Goal: Information Seeking & Learning: Check status

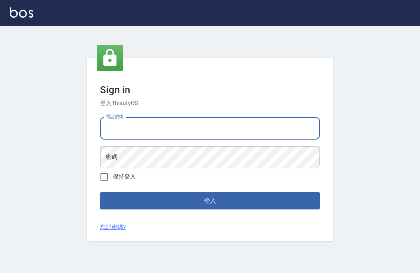
type input "0962056344"
click at [210, 209] on button "登入" at bounding box center [210, 200] width 220 height 17
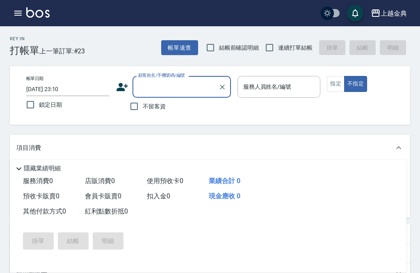
click at [1, 94] on div "Key In 打帳單 上一筆訂單:#23 帳單速查 結帳前確認明細 連續打單結帳 掛單 結帳 明細 帳單日期 [DATE] 23:10 鎖定日期 顧客姓名/手…" at bounding box center [210, 236] width 420 height 420
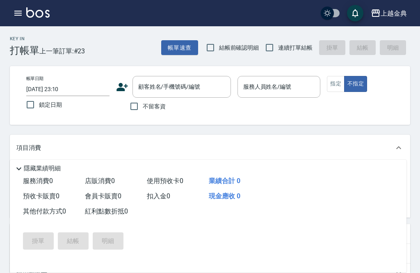
click at [21, 12] on icon "button" at bounding box center [18, 13] width 10 height 10
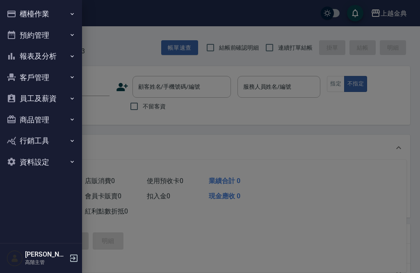
click at [34, 55] on button "報表及分析" at bounding box center [40, 56] width 75 height 21
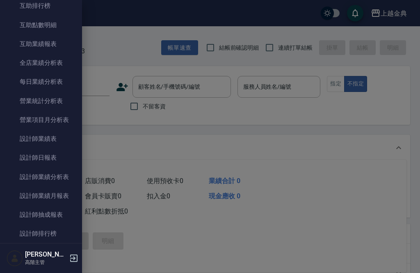
scroll to position [206, 0]
click at [38, 196] on link "設計師業績月報表" at bounding box center [40, 195] width 75 height 19
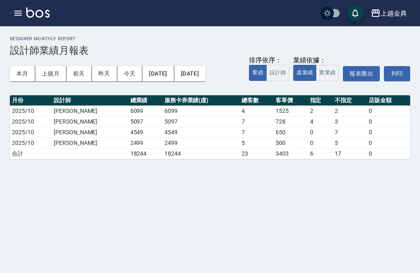
click at [21, 77] on button "本月" at bounding box center [22, 73] width 25 height 15
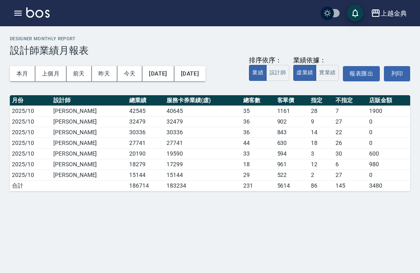
click at [15, 10] on icon "button" at bounding box center [18, 13] width 10 height 10
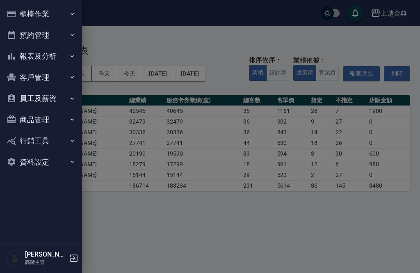
click at [38, 17] on button "櫃檯作業" at bounding box center [40, 13] width 75 height 21
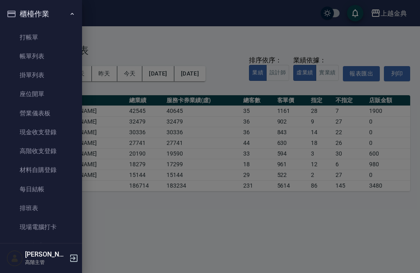
click at [25, 59] on link "帳單列表" at bounding box center [40, 56] width 75 height 19
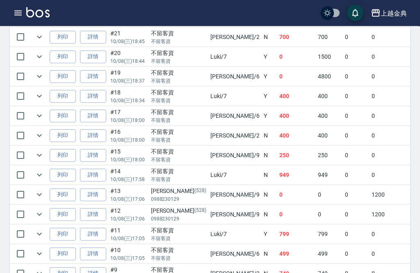
scroll to position [315, 0]
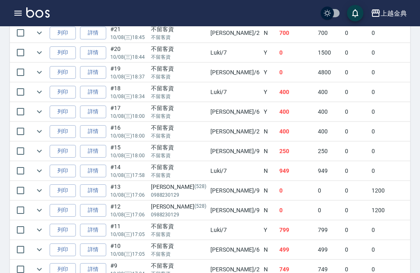
click at [37, 191] on icon "expand row" at bounding box center [39, 190] width 10 height 10
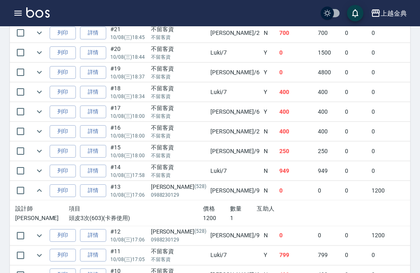
click at [38, 236] on icon "expand row" at bounding box center [39, 235] width 10 height 10
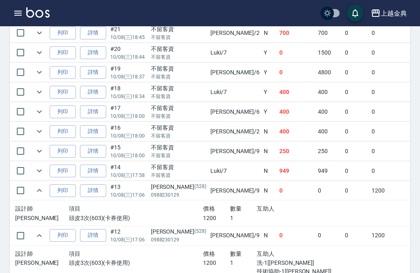
click at [96, 237] on link "詳情" at bounding box center [93, 235] width 26 height 13
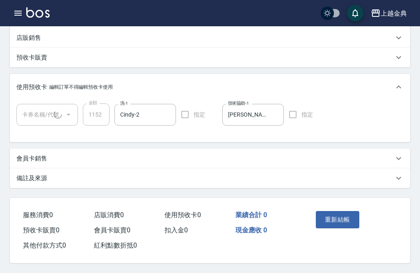
type input "[DATE] 17:06"
type input "[PERSON_NAME]-9"
type input "[PERSON_NAME]/0988230129/528"
type input "頭皮3次(1/1)"
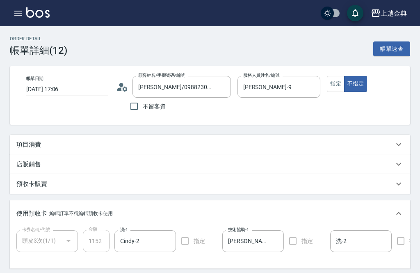
click at [282, 82] on input "[PERSON_NAME]-9" at bounding box center [273, 87] width 64 height 14
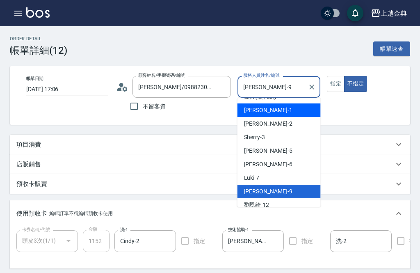
scroll to position [15, 0]
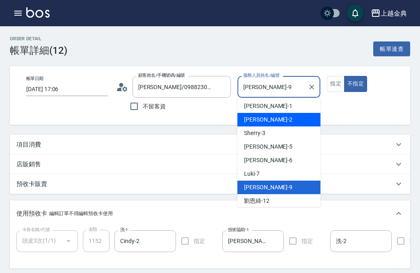
click at [266, 119] on div "Cindy -2" at bounding box center [278, 120] width 83 height 14
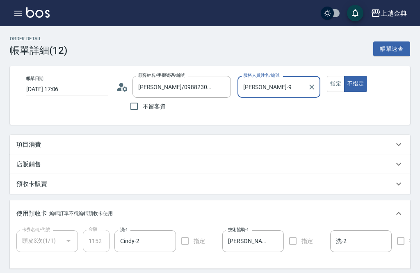
type input "Cindy-2"
click at [286, 42] on div "Order detail 帳單詳細 (12) 帳單速查" at bounding box center [210, 46] width 400 height 20
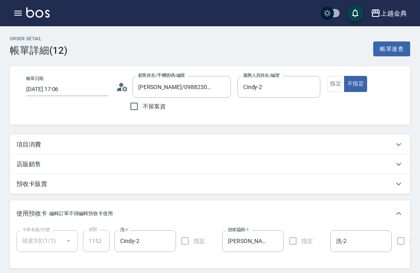
scroll to position [104, 0]
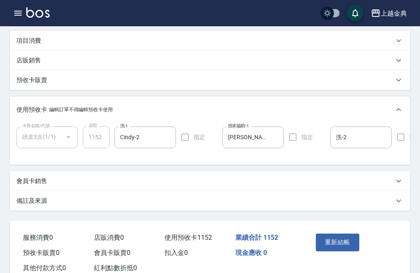
click at [344, 244] on button "重新結帳" at bounding box center [337, 241] width 43 height 17
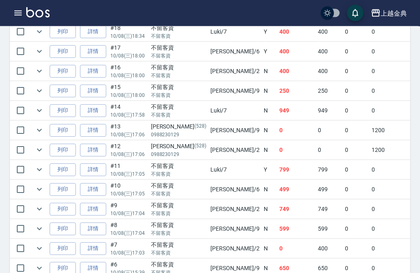
scroll to position [376, 0]
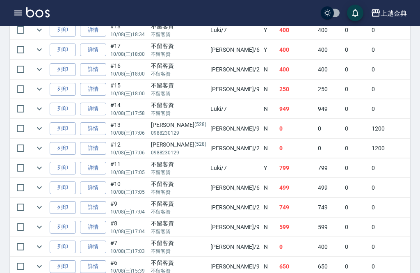
click at [19, 19] on button "button" at bounding box center [18, 13] width 16 height 16
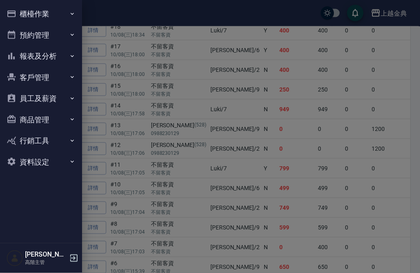
scroll to position [376, 0]
click at [21, 21] on button "櫃檯作業" at bounding box center [40, 13] width 75 height 21
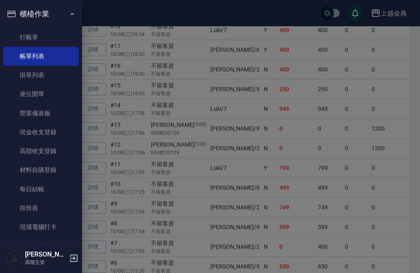
click at [24, 39] on link "打帳單" at bounding box center [40, 37] width 75 height 19
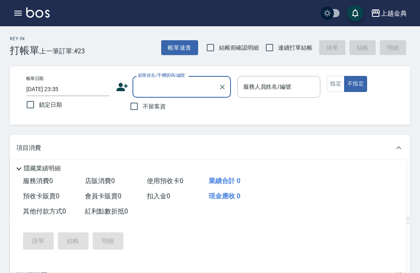
click at [21, 173] on icon at bounding box center [19, 169] width 10 height 10
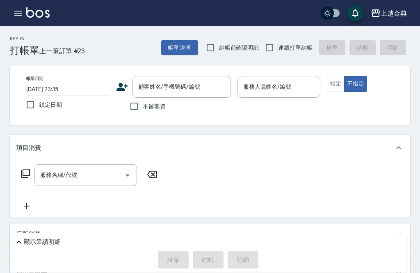
click at [19, 18] on button "button" at bounding box center [18, 13] width 16 height 16
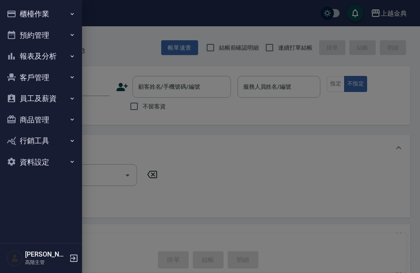
click at [43, 61] on button "報表及分析" at bounding box center [40, 56] width 75 height 21
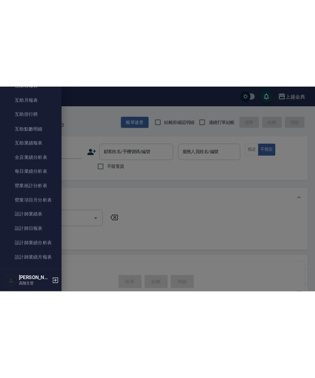
scroll to position [221, 0]
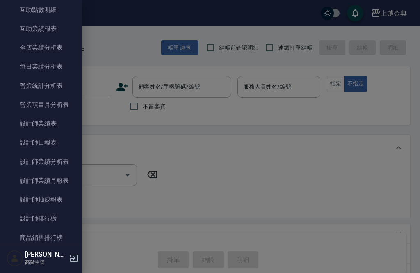
click at [29, 181] on link "設計師業績月報表" at bounding box center [40, 180] width 75 height 19
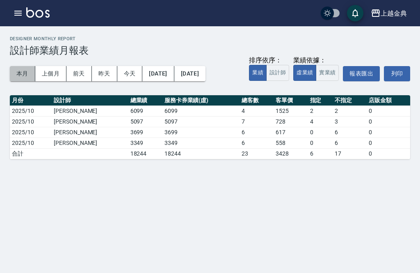
click at [14, 75] on button "本月" at bounding box center [22, 73] width 25 height 15
